Goal: Transaction & Acquisition: Purchase product/service

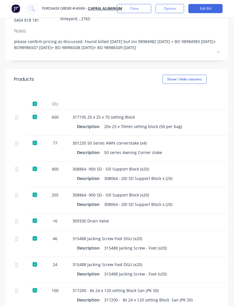
scroll to position [95, 0]
click at [188, 157] on div "301235 50 Series AWN cornerstake (x4) Description 50 series Awning Corner stake" at bounding box center [196, 148] width 256 height 26
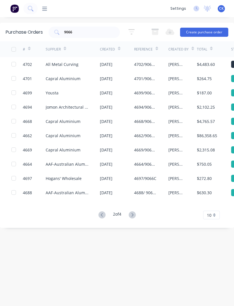
click at [62, 121] on div "Capral Aluminium" at bounding box center [63, 121] width 35 height 6
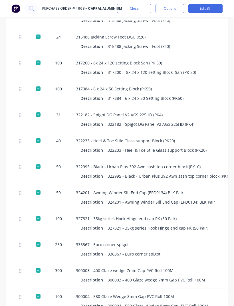
scroll to position [323, 0]
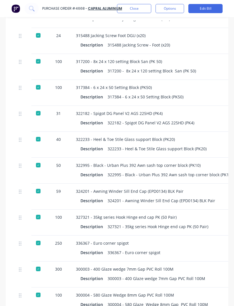
click at [202, 173] on div "322995 - Black - Urban Plus 392 Awn sash top corner block (PK10)" at bounding box center [169, 174] width 125 height 8
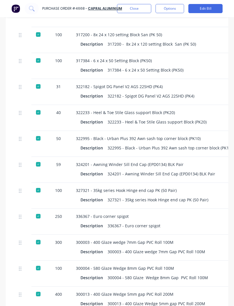
scroll to position [357, 0]
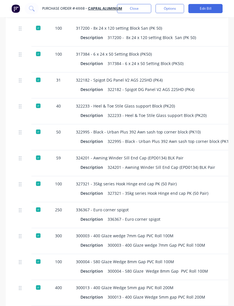
click at [211, 198] on div "327321 - 35kg series Hook Hinge end cap PK (50 Pair) Description 327321 - 35kg …" at bounding box center [199, 189] width 256 height 26
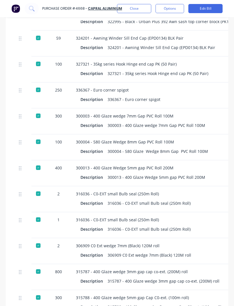
scroll to position [481, 0]
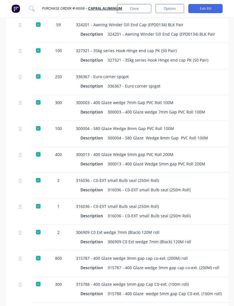
click at [210, 203] on div "316036 - C0-EXT small Bulb seal (250m Roll)" at bounding box center [199, 206] width 247 height 6
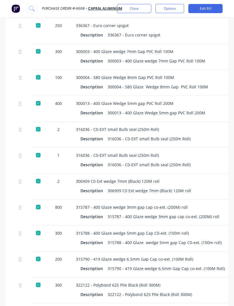
scroll to position [548, 0]
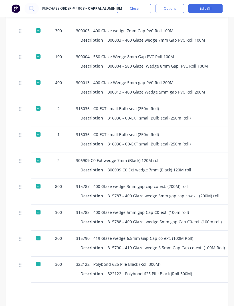
click at [211, 205] on div "315788 - 400 Glaze wedge 5mm gap Cap C0-ext. (100m roll) Description 315788 - 4…" at bounding box center [199, 218] width 256 height 26
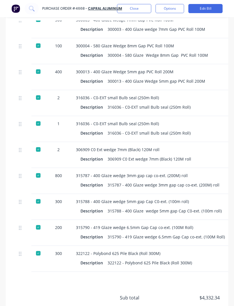
scroll to position [561, 0]
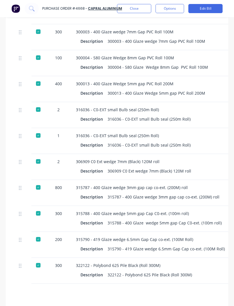
click at [211, 197] on div "315787 - 400 Glaze wedge 3mm gap cap co-ext. (200M) roll" at bounding box center [163, 197] width 112 height 8
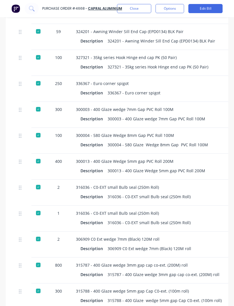
scroll to position [482, 0]
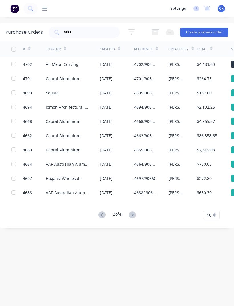
click at [101, 212] on icon at bounding box center [101, 214] width 7 height 7
click at [58, 120] on div "Capral Aluminium" at bounding box center [63, 121] width 35 height 6
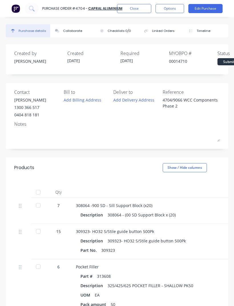
type textarea "x"
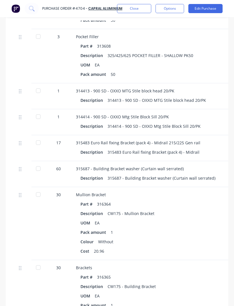
click at [54, 194] on div "30" at bounding box center [59, 223] width 26 height 73
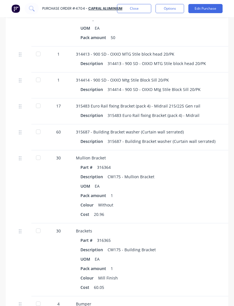
click at [55, 193] on div "30" at bounding box center [59, 186] width 26 height 73
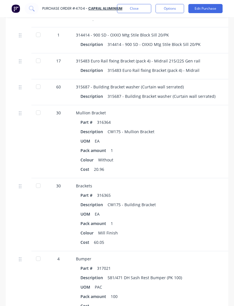
click at [54, 193] on div "30" at bounding box center [59, 214] width 26 height 73
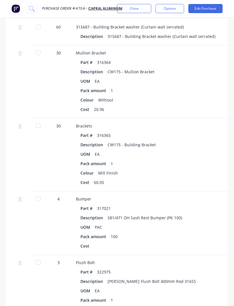
click at [55, 193] on div "4" at bounding box center [59, 223] width 26 height 64
